Goal: Book appointment/travel/reservation

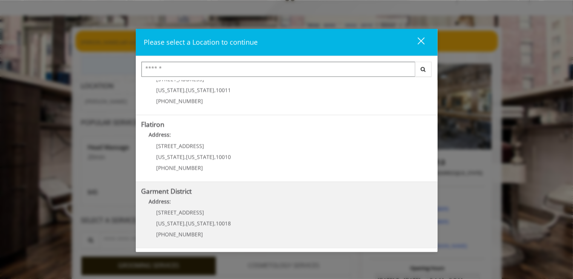
scroll to position [32, 0]
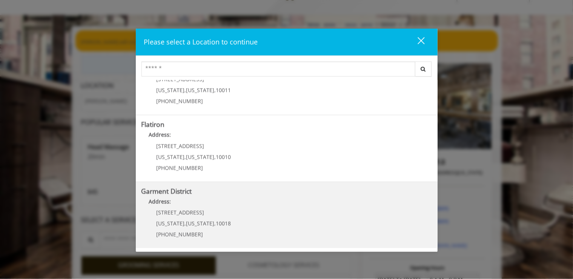
click at [263, 202] on District "Address:" at bounding box center [286, 203] width 291 height 12
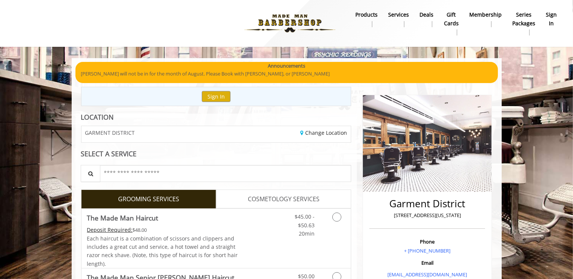
click at [395, 14] on b "Services" at bounding box center [398, 15] width 21 height 8
click at [286, 202] on span "COSMETOLOGY SERVICES" at bounding box center [284, 199] width 72 height 10
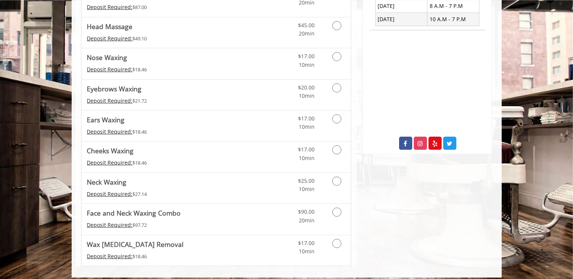
scroll to position [320, 0]
